Goal: Obtain resource: Obtain resource

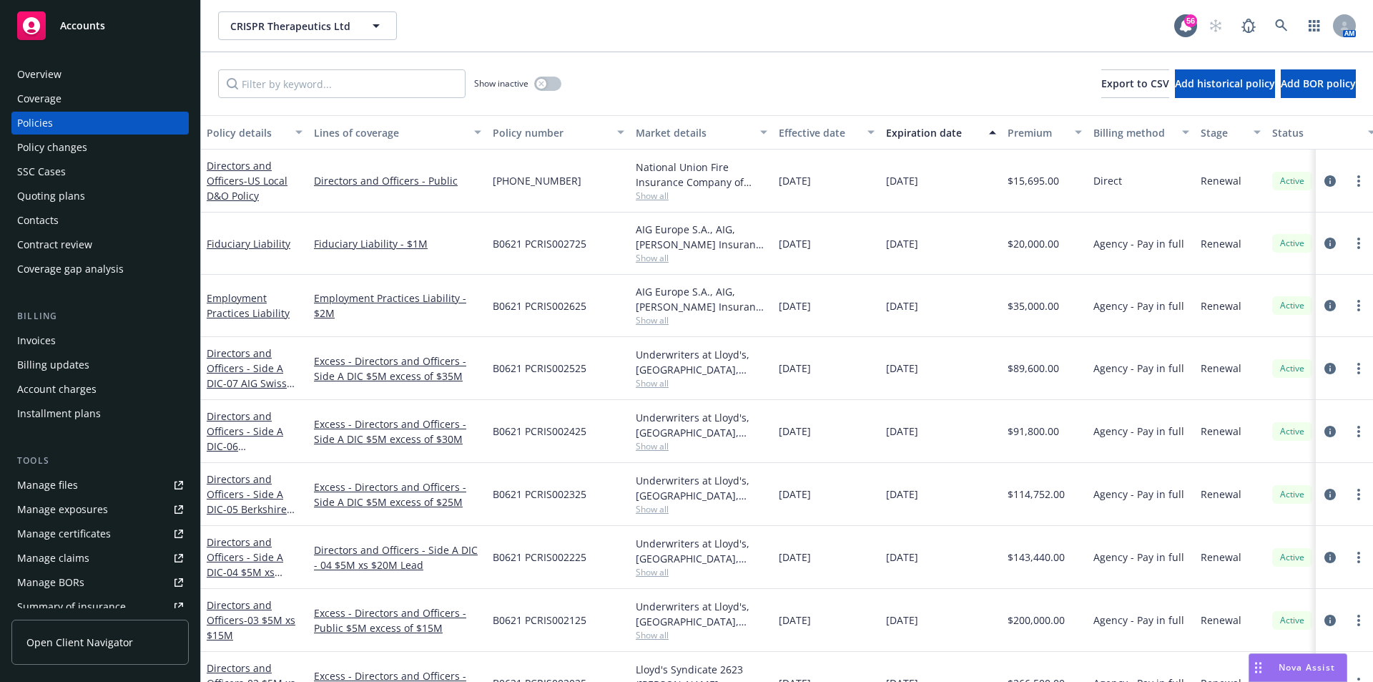
click at [248, 188] on div "Directors and Officers - US Local D&O Policy" at bounding box center [255, 180] width 96 height 45
click at [241, 177] on link "Directors and Officers - US Local D&O Policy" at bounding box center [247, 181] width 81 height 44
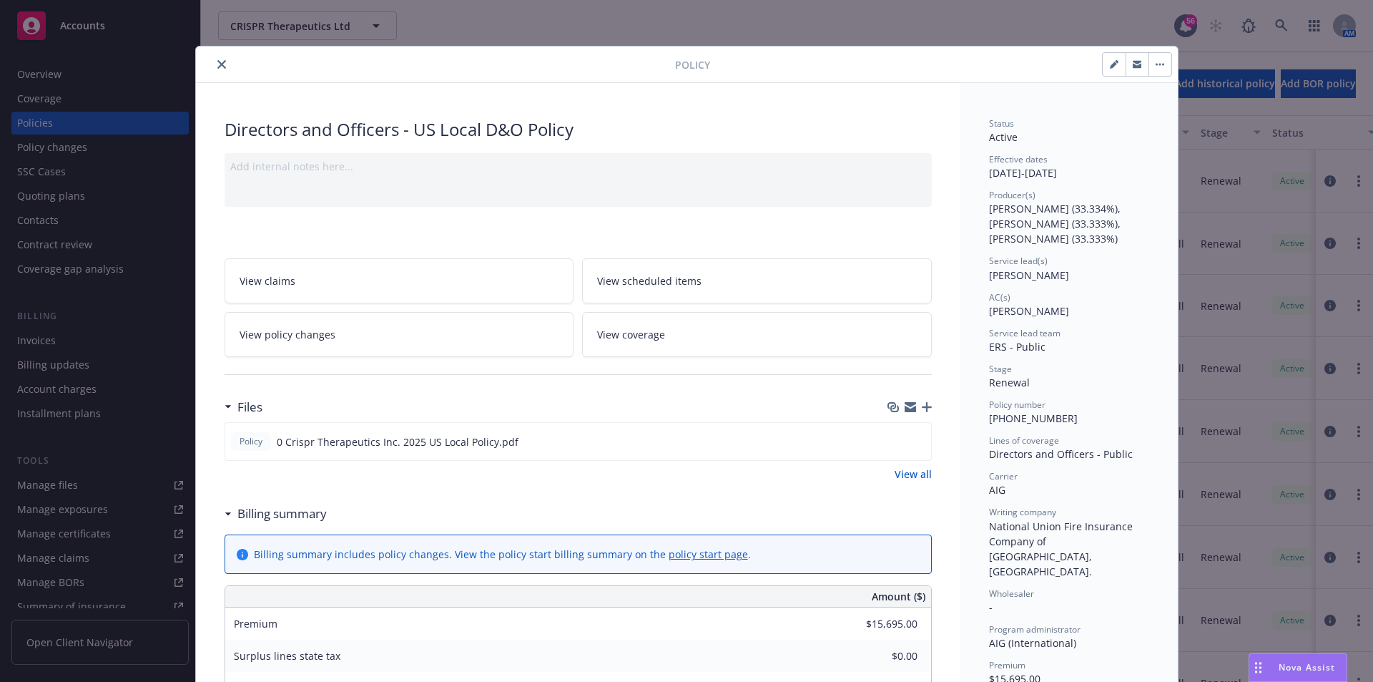
click at [217, 62] on icon "close" at bounding box center [221, 64] width 9 height 9
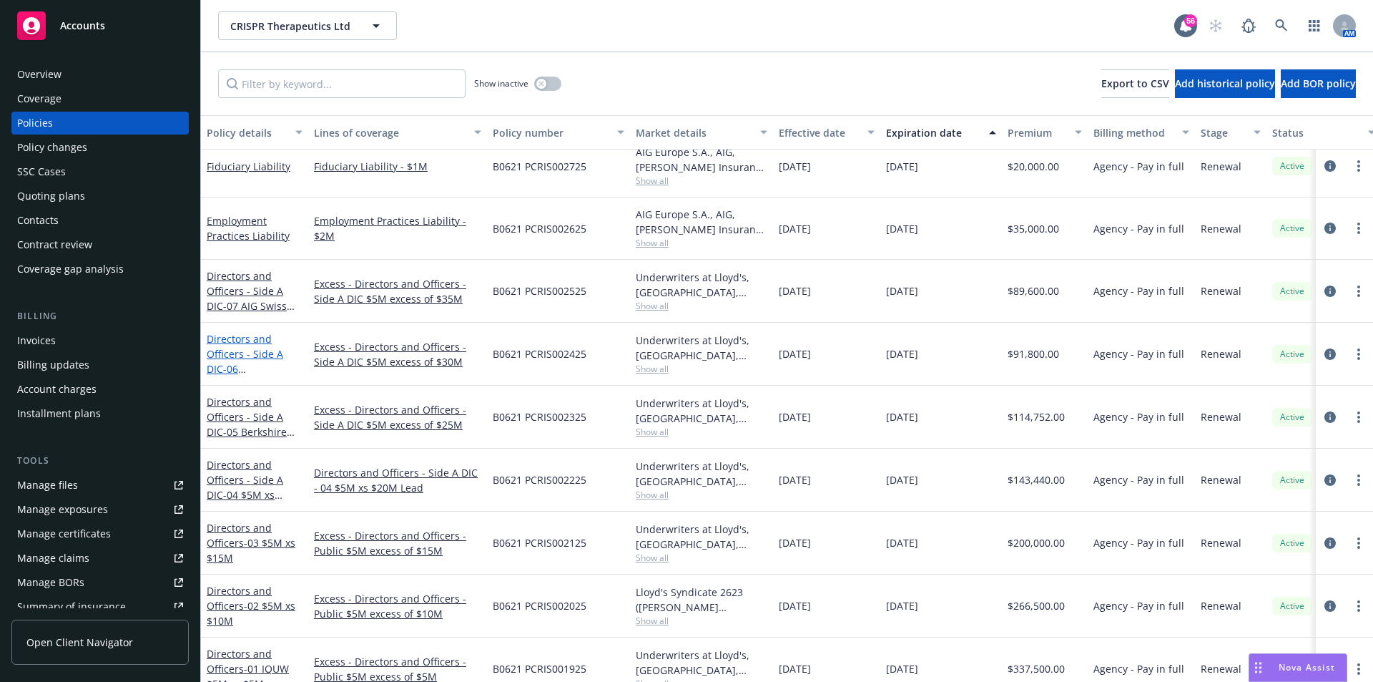
scroll to position [164, 0]
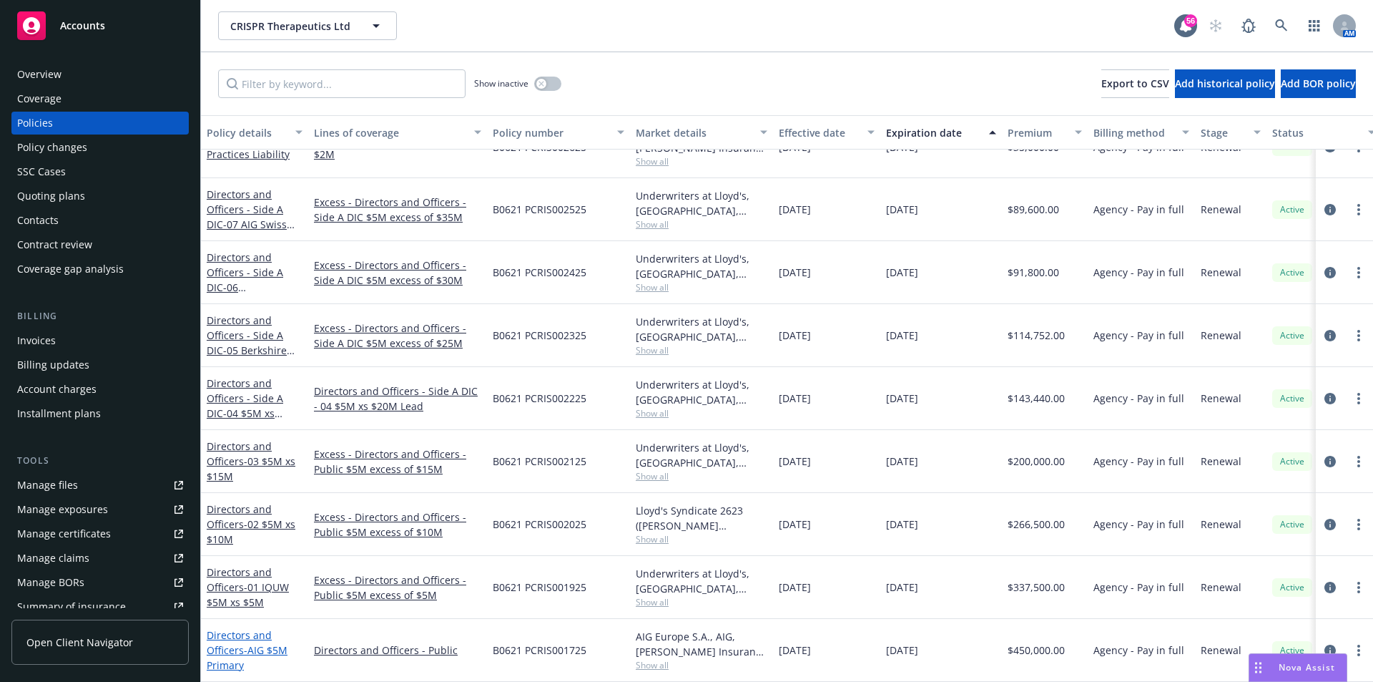
click at [260, 643] on span "- AIG $5M Primary" at bounding box center [247, 657] width 81 height 29
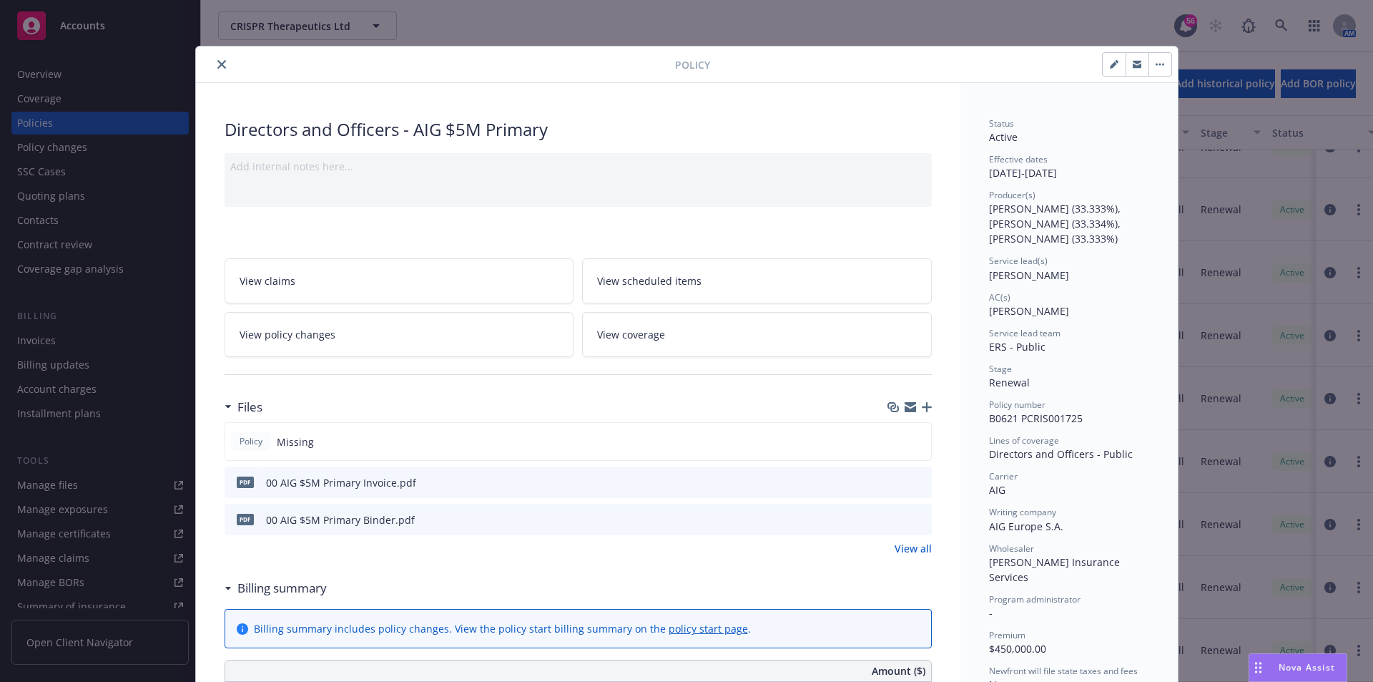
click at [918, 519] on icon "preview file" at bounding box center [918, 518] width 13 height 10
click at [217, 64] on icon "close" at bounding box center [221, 64] width 9 height 9
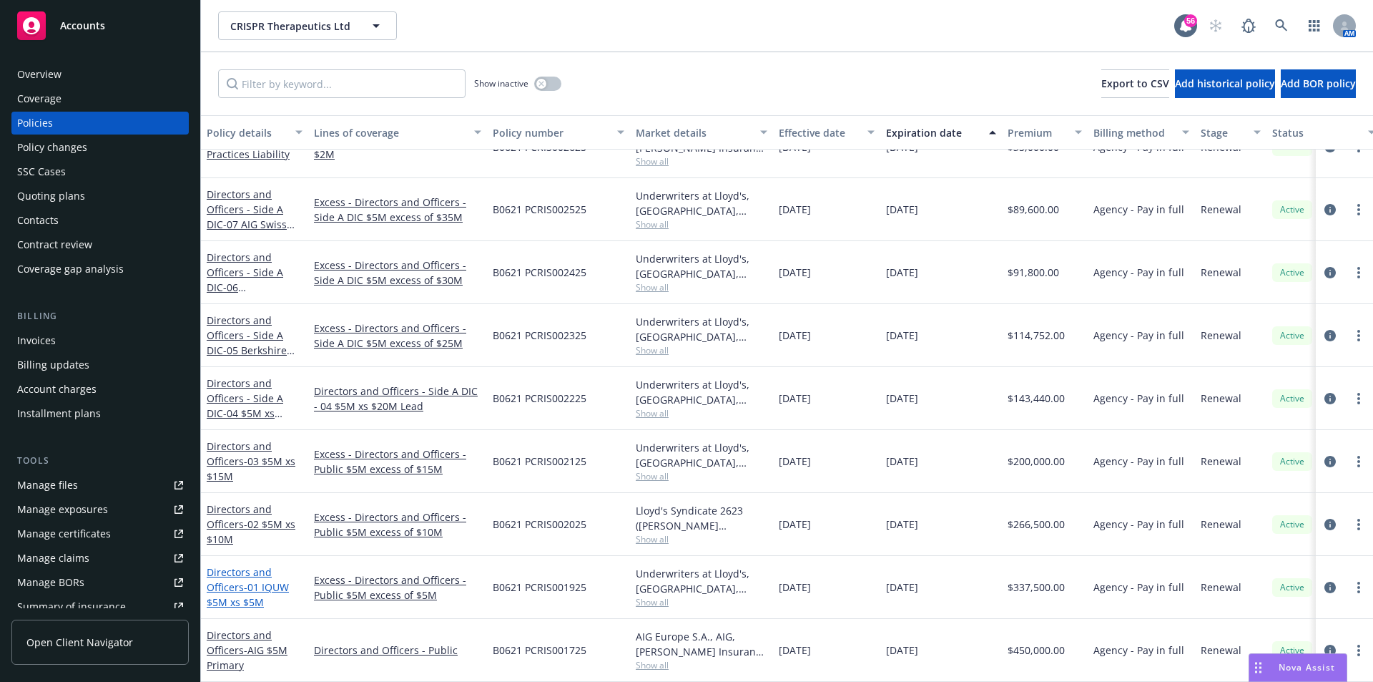
click at [241, 573] on link "Directors and Officers - 01 IQUW $5M xs $5M" at bounding box center [248, 587] width 82 height 44
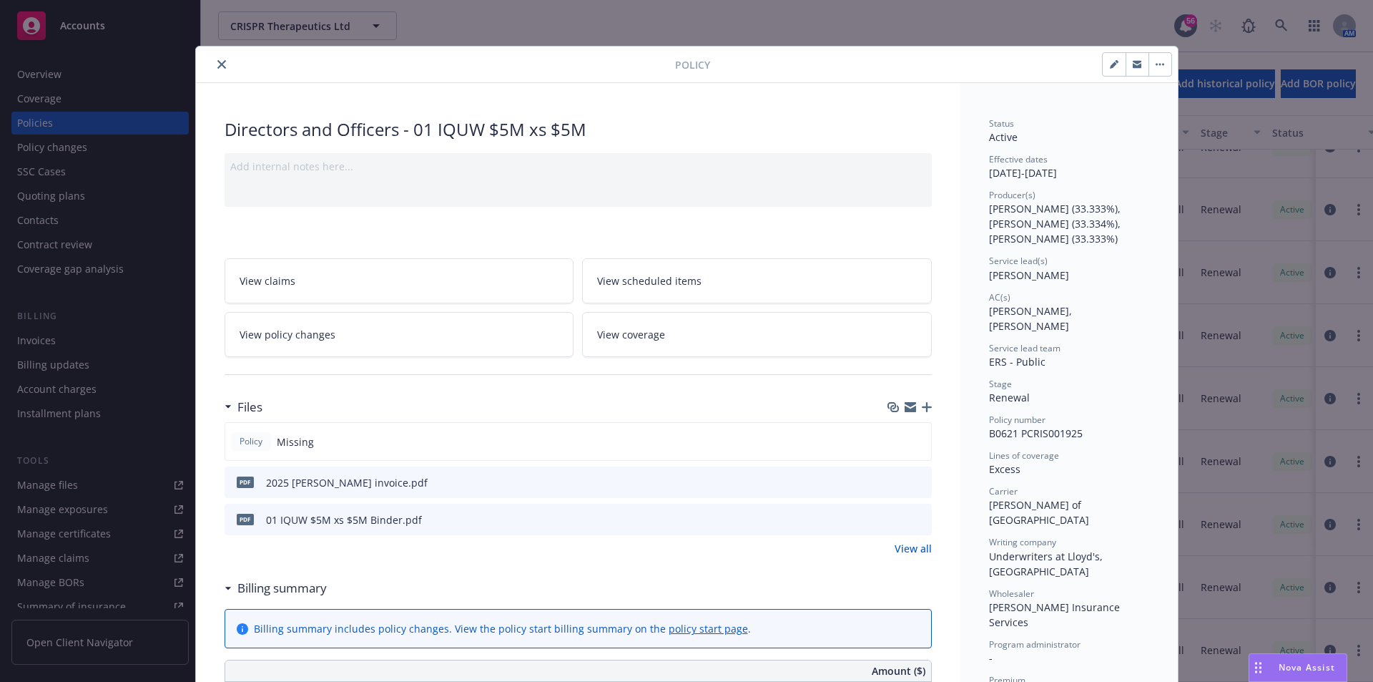
click at [912, 516] on icon "preview file" at bounding box center [918, 518] width 13 height 10
